Goal: Use online tool/utility: Use online tool/utility

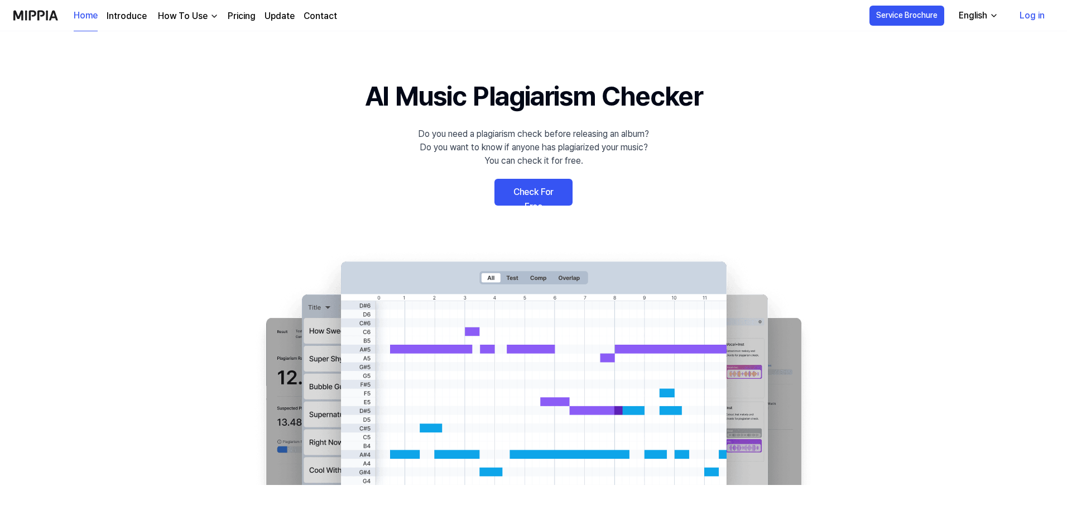
click at [1035, 15] on link "Log in" at bounding box center [1032, 15] width 43 height 31
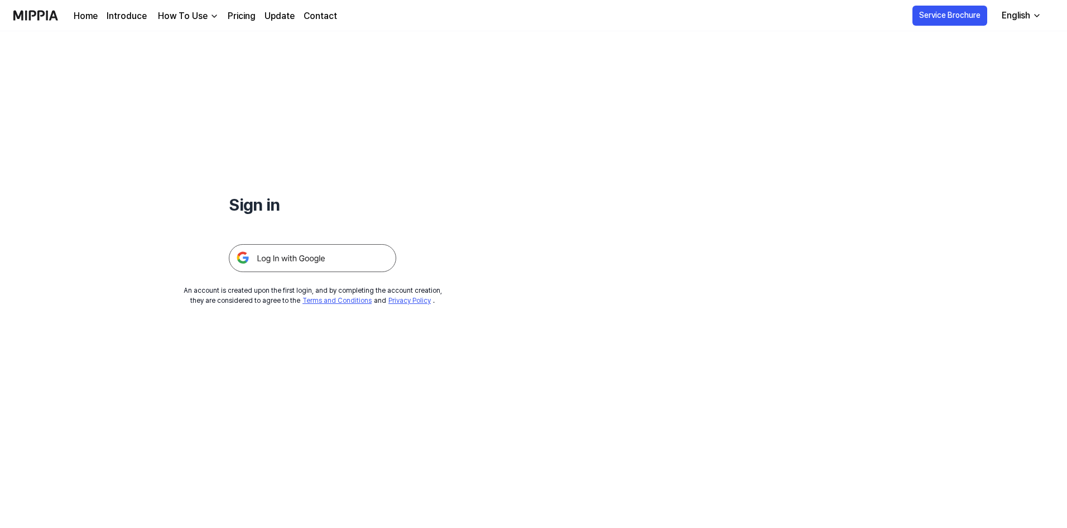
click at [331, 252] on img at bounding box center [312, 258] width 167 height 28
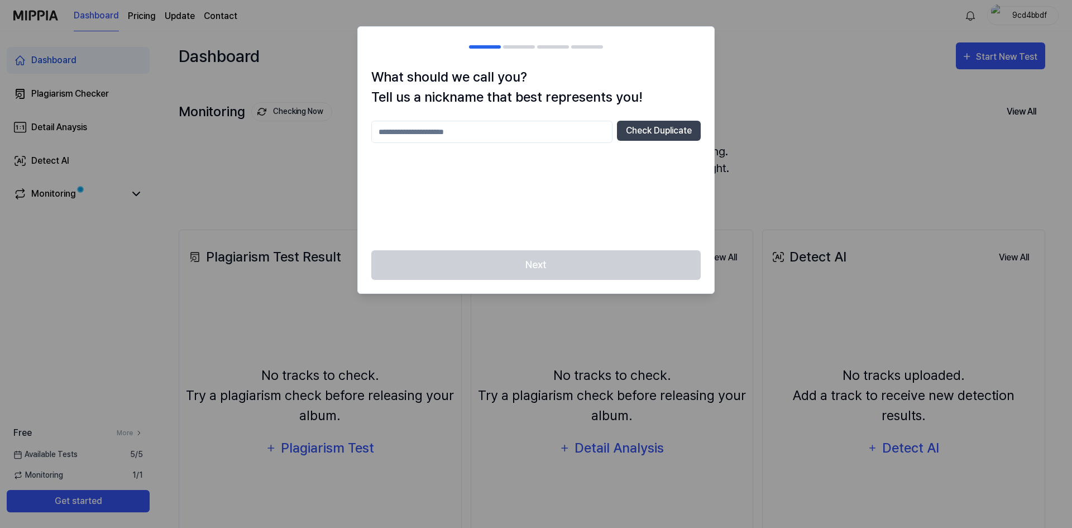
click at [574, 125] on input "text" at bounding box center [491, 132] width 241 height 22
type input "*****"
click at [641, 138] on button "Check Duplicate" at bounding box center [659, 131] width 84 height 20
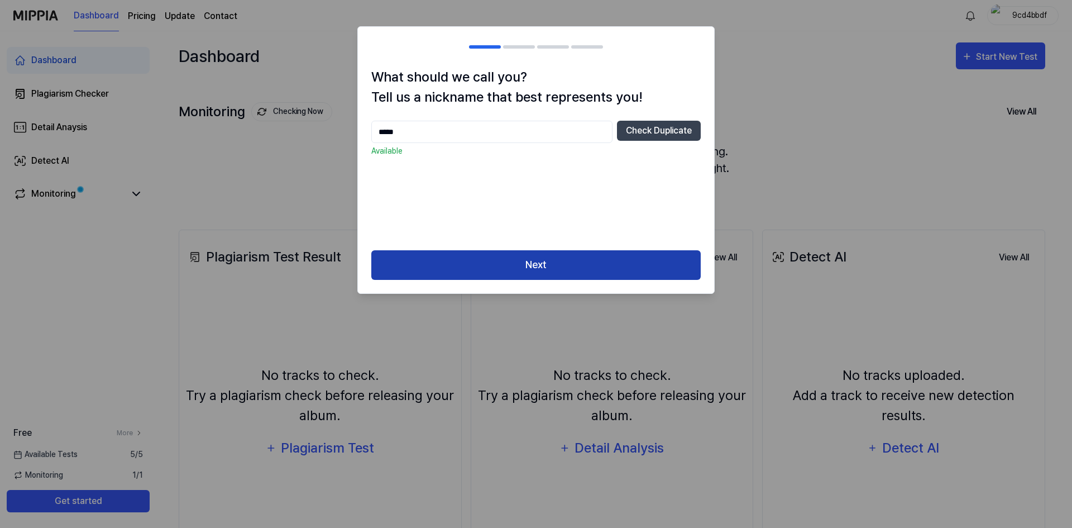
click at [627, 270] on button "Next" at bounding box center [535, 265] width 329 height 30
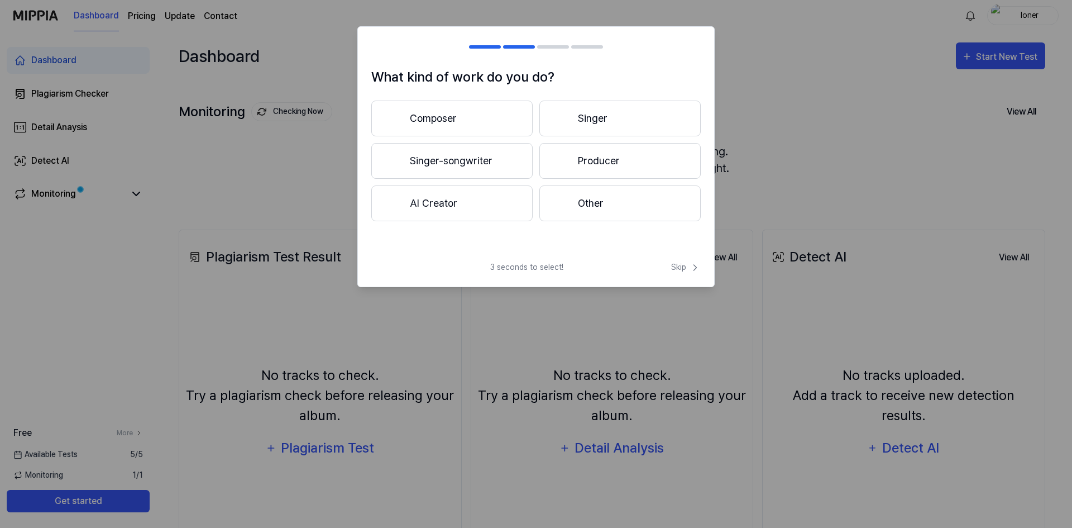
click at [627, 270] on div "3 seconds to select! Skip" at bounding box center [536, 273] width 356 height 25
click at [471, 127] on button "Composer" at bounding box center [451, 118] width 161 height 36
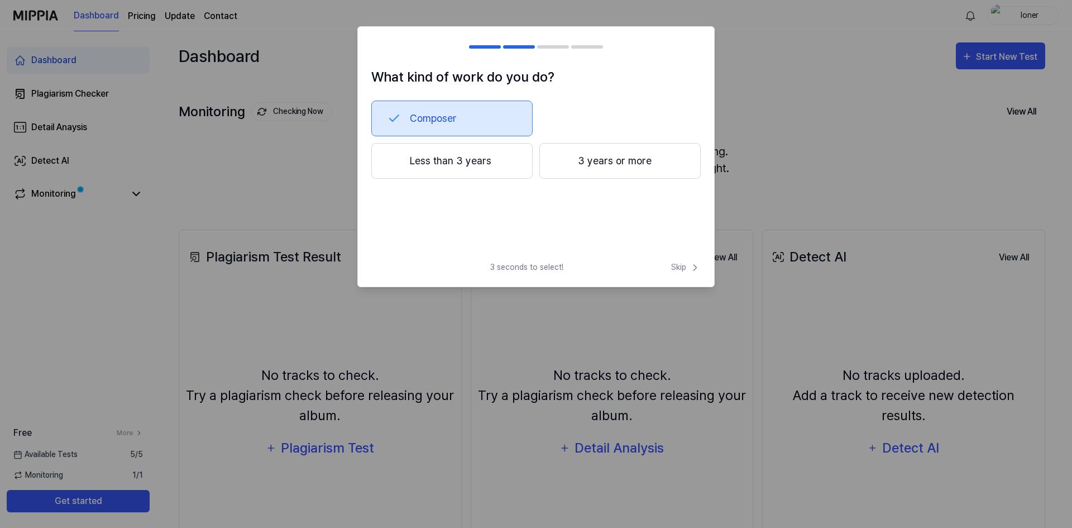
click at [487, 123] on button "Composer" at bounding box center [451, 118] width 161 height 36
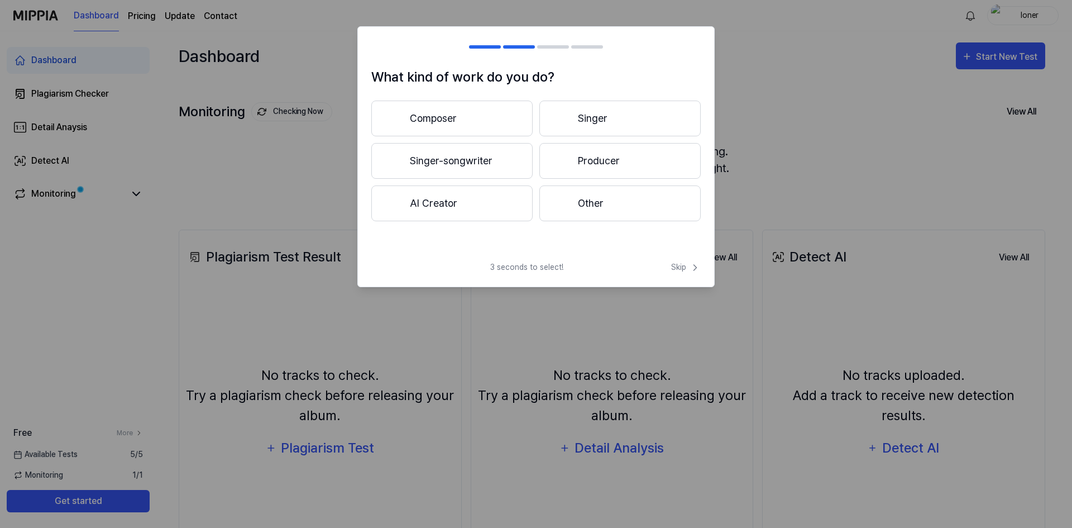
click at [487, 111] on button "Composer" at bounding box center [451, 118] width 161 height 36
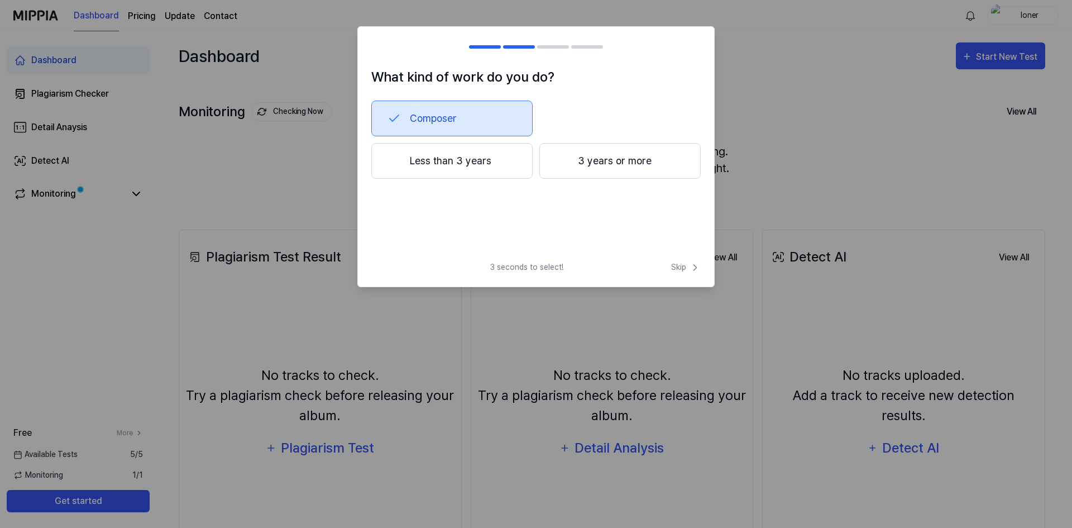
click at [581, 154] on button "3 years or more" at bounding box center [619, 161] width 161 height 36
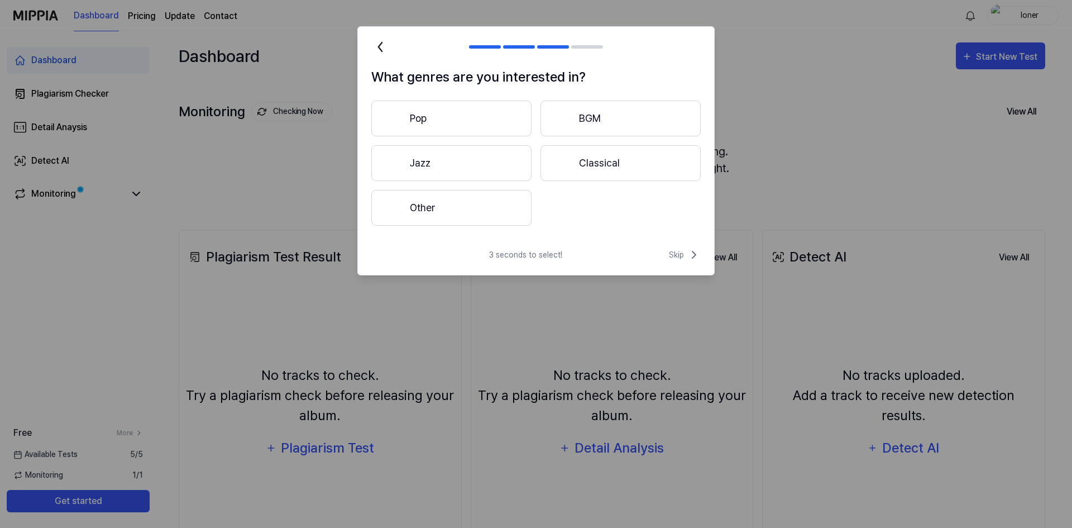
click at [515, 118] on button "Pop" at bounding box center [451, 118] width 160 height 36
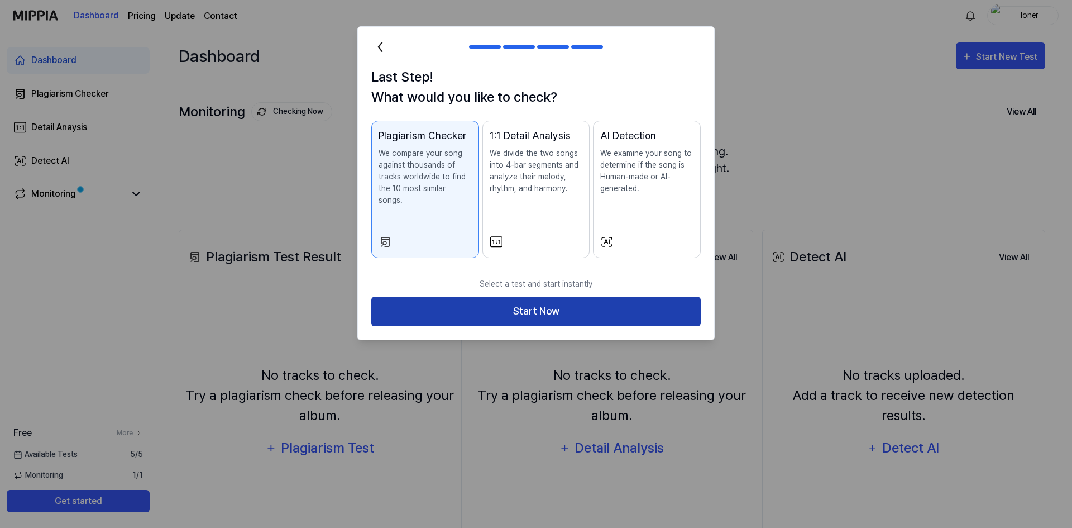
click at [552, 296] on button "Start Now" at bounding box center [535, 311] width 329 height 30
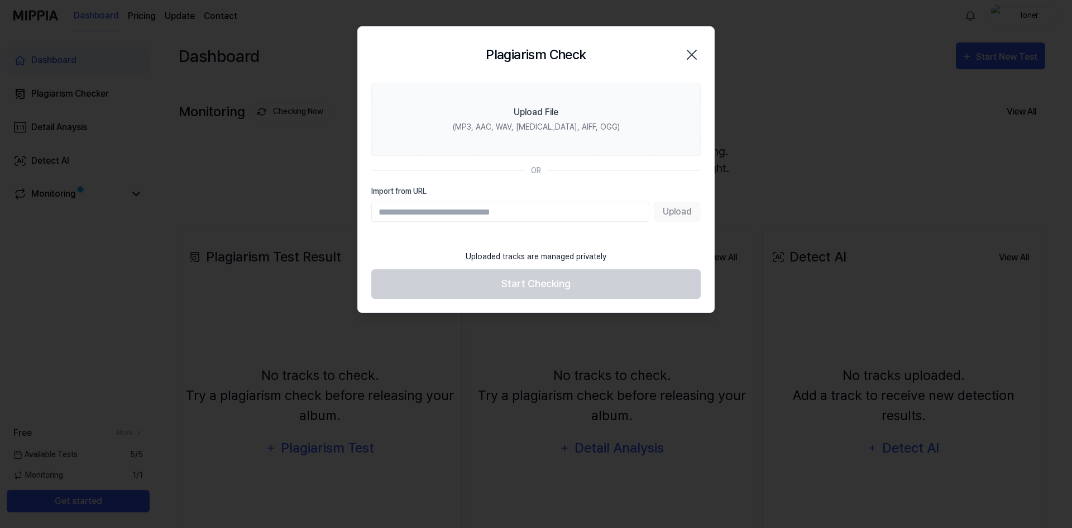
click at [691, 46] on icon "button" at bounding box center [692, 55] width 18 height 18
